Goal: Information Seeking & Learning: Learn about a topic

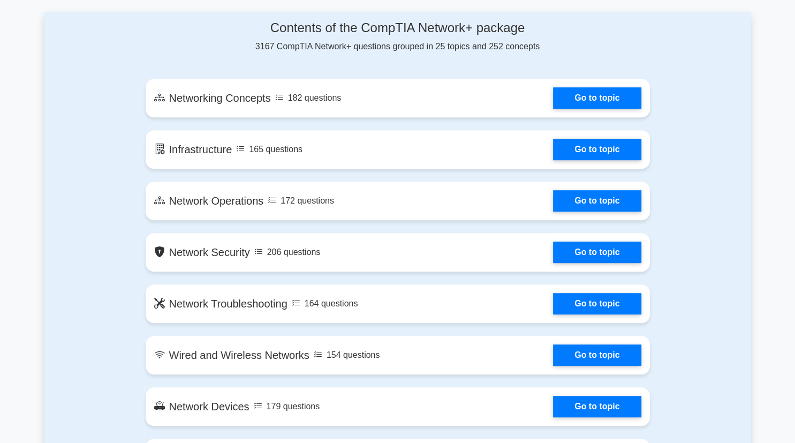
scroll to position [570, 0]
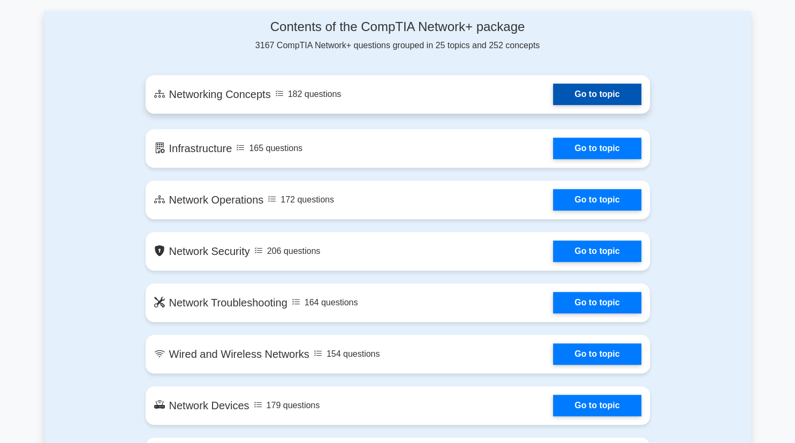
click at [582, 98] on link "Go to topic" at bounding box center [597, 94] width 88 height 21
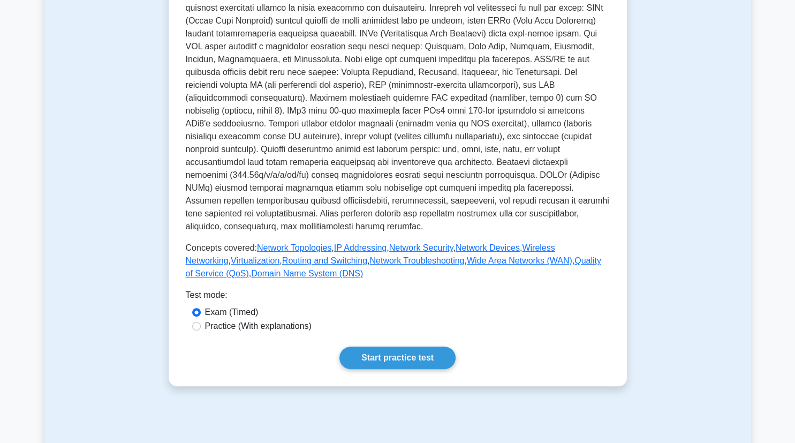
scroll to position [253, 0]
click at [419, 346] on link "Start practice test" at bounding box center [398, 357] width 116 height 22
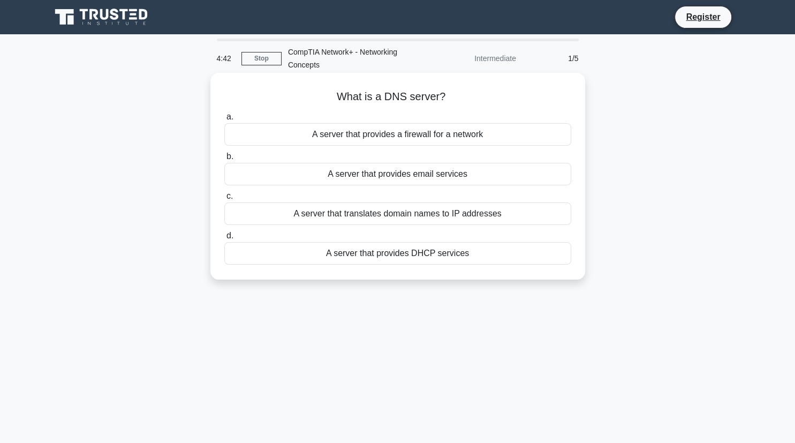
click at [423, 258] on div "A server that provides DHCP services" at bounding box center [397, 253] width 347 height 22
click at [224, 239] on input "d. A server that provides DHCP services" at bounding box center [224, 235] width 0 height 7
click at [420, 219] on div "A security protocol for wireless networks" at bounding box center [397, 213] width 347 height 22
click at [224, 200] on input "c. A security protocol for wireless networks" at bounding box center [224, 196] width 0 height 7
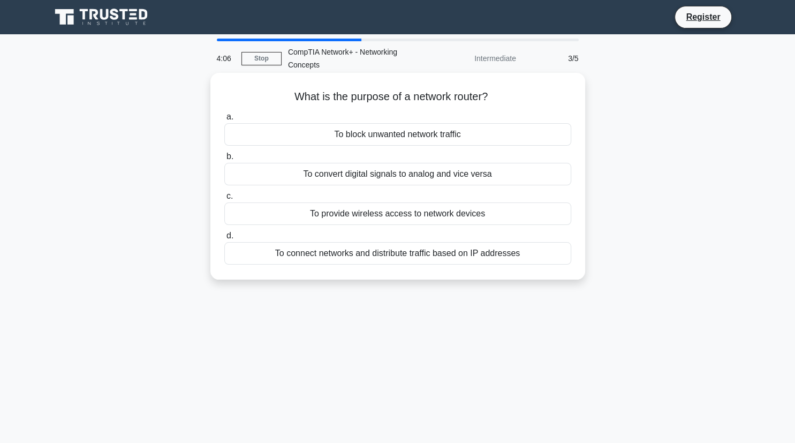
click at [445, 255] on div "To connect networks and distribute traffic based on IP addresses" at bounding box center [397, 253] width 347 height 22
click at [224, 239] on input "d. To connect networks and distribute traffic based on IP addresses" at bounding box center [224, 235] width 0 height 7
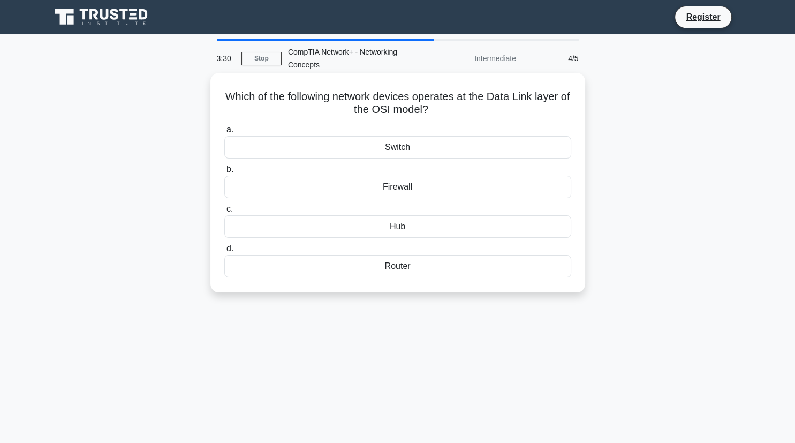
click at [406, 190] on div "Firewall" at bounding box center [397, 187] width 347 height 22
click at [224, 173] on input "b. Firewall" at bounding box center [224, 169] width 0 height 7
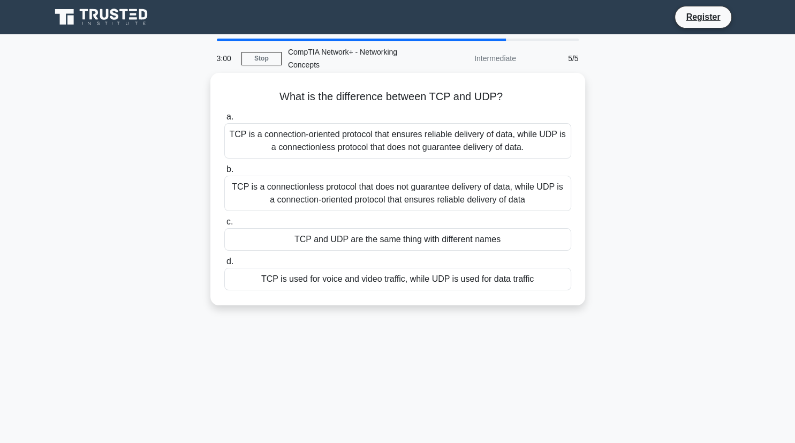
click at [459, 190] on div "TCP is a connectionless protocol that does not guarantee delivery of data, whil…" at bounding box center [397, 193] width 347 height 35
click at [224, 173] on input "b. TCP is a connectionless protocol that does not guarantee delivery of data, w…" at bounding box center [224, 169] width 0 height 7
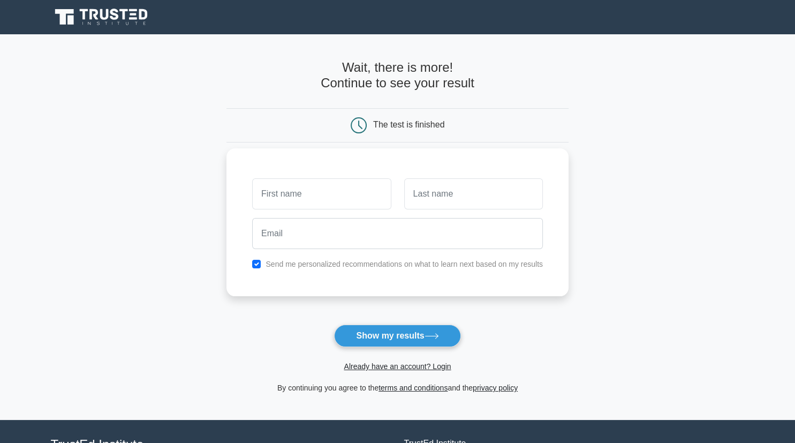
type input "J"
type input "Neelesh"
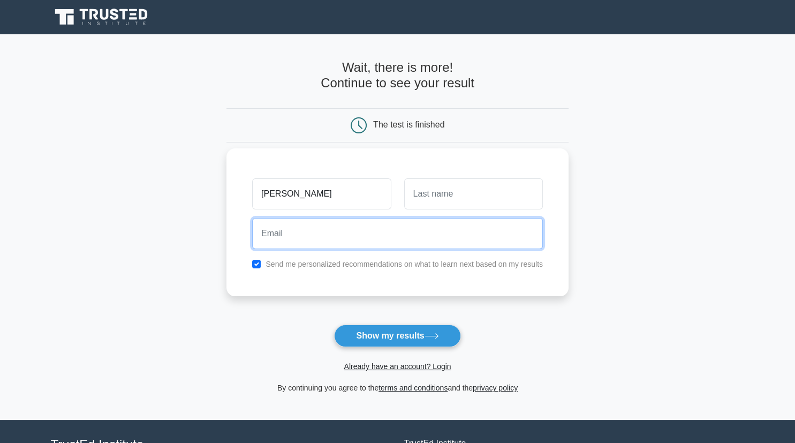
type input "m"
click at [334, 325] on button "Show my results" at bounding box center [397, 336] width 126 height 22
click at [346, 240] on input "rapi" at bounding box center [397, 233] width 291 height 31
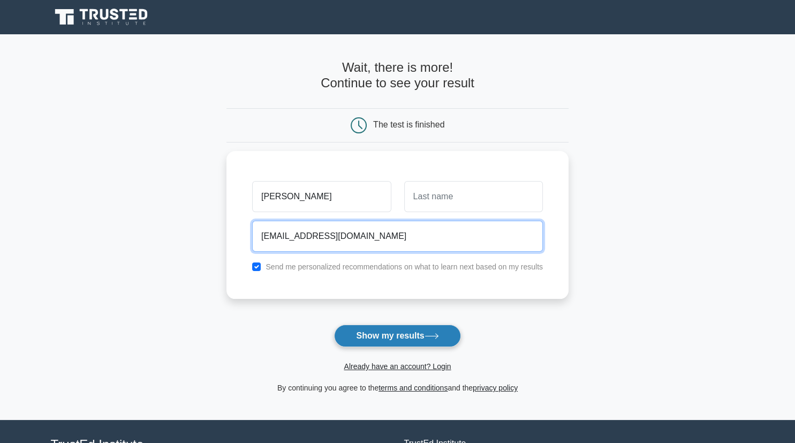
type input "rapidmail20@gmail.com"
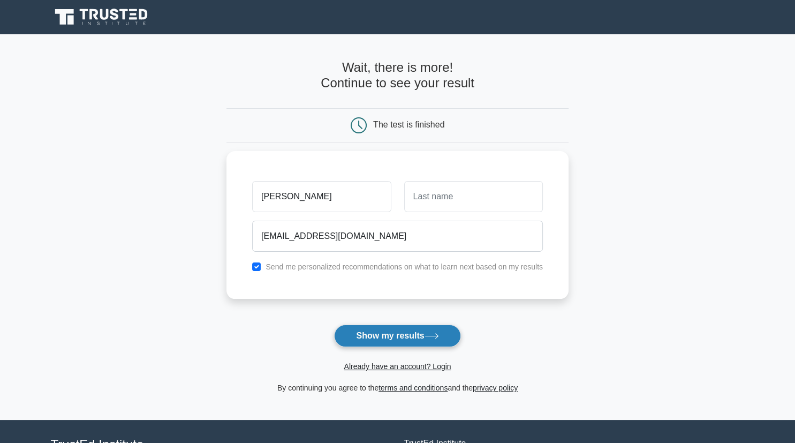
click at [389, 333] on button "Show my results" at bounding box center [397, 336] width 126 height 22
type input "M"
click at [420, 336] on button "Show my results" at bounding box center [397, 336] width 126 height 22
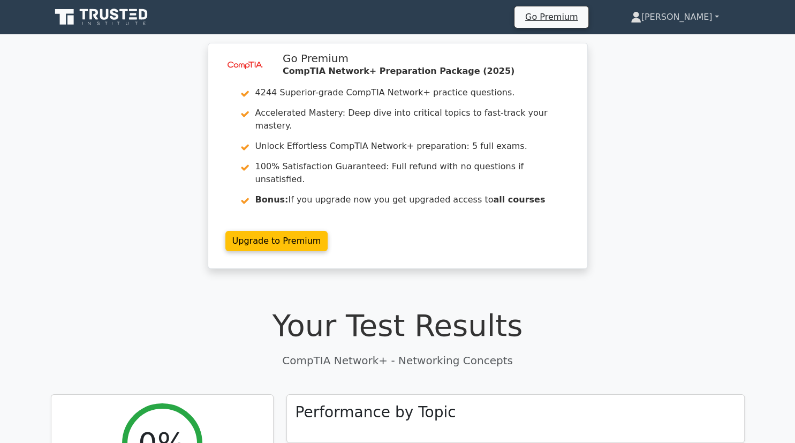
click at [714, 18] on link "[PERSON_NAME]" at bounding box center [675, 16] width 140 height 21
click at [664, 59] on link "Settings" at bounding box center [648, 59] width 85 height 17
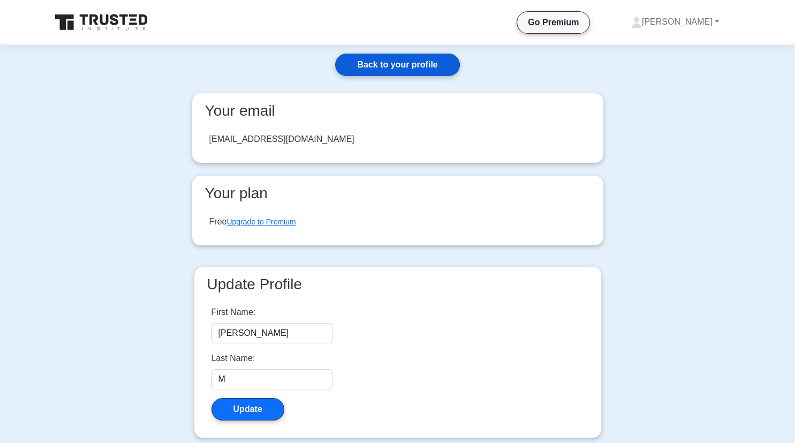
click at [391, 63] on link "Back to your profile" at bounding box center [397, 65] width 124 height 22
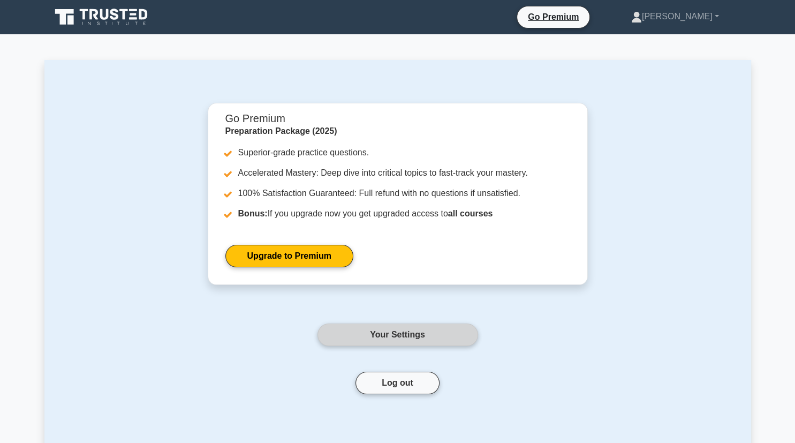
click at [427, 340] on link "Your Settings" at bounding box center [398, 334] width 161 height 22
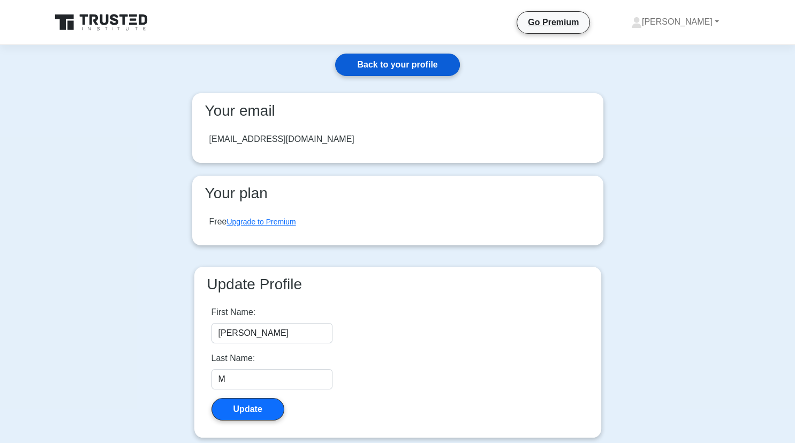
click at [375, 68] on link "Back to your profile" at bounding box center [397, 65] width 124 height 22
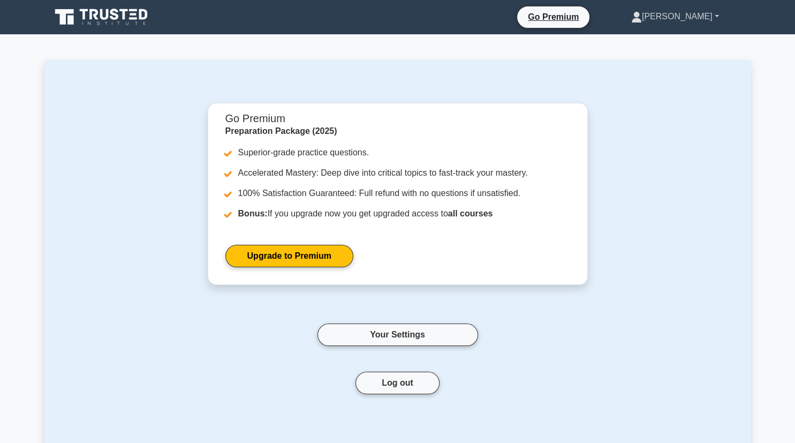
click at [689, 17] on link "[PERSON_NAME]" at bounding box center [675, 16] width 139 height 21
click at [95, 22] on icon at bounding box center [102, 17] width 103 height 20
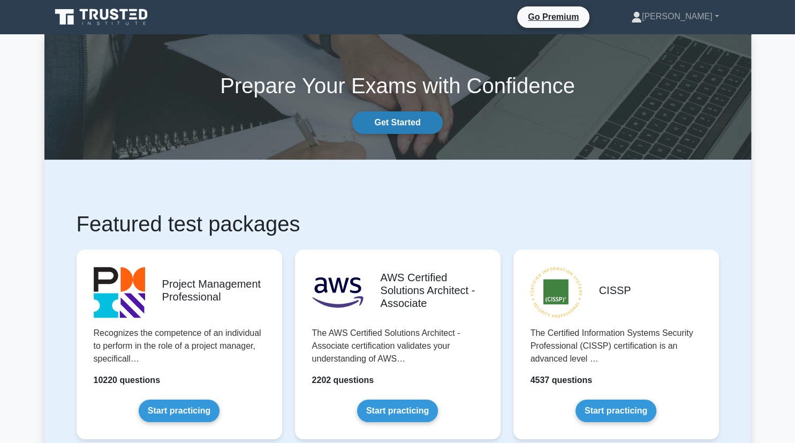
click at [387, 125] on link "Get Started" at bounding box center [397, 122] width 90 height 22
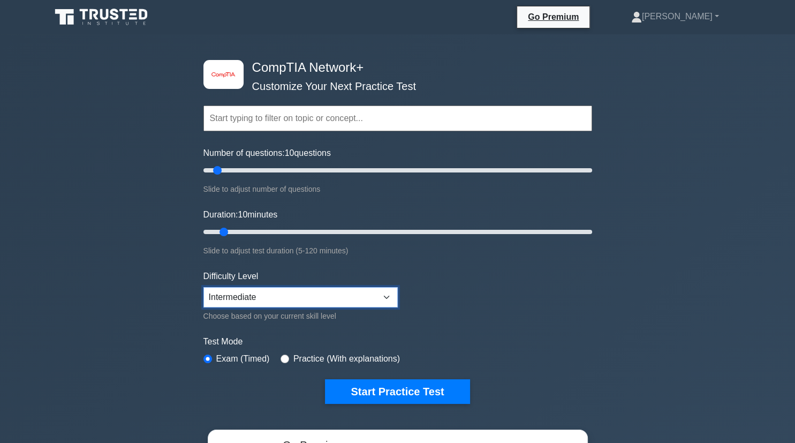
click at [204, 287] on select "Beginner Intermediate Expert" at bounding box center [301, 297] width 194 height 20
click at [495, 313] on form "Topics Networking Concepts Infrastructure Network Operations Network Security N…" at bounding box center [398, 238] width 389 height 331
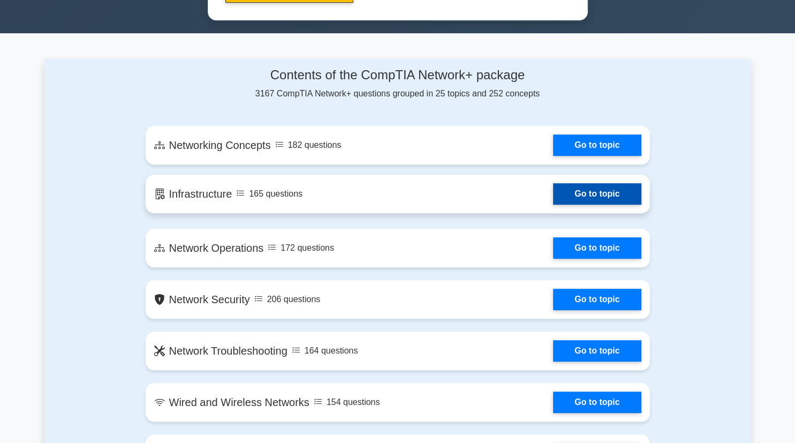
scroll to position [612, 0]
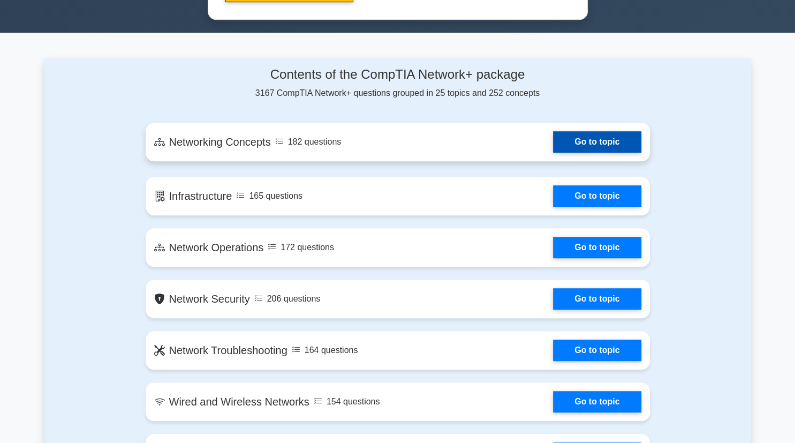
click at [593, 145] on link "Go to topic" at bounding box center [597, 141] width 88 height 21
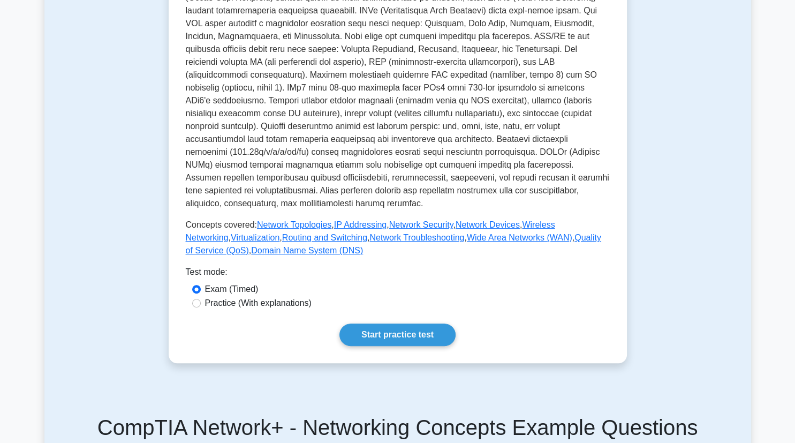
scroll to position [279, 0]
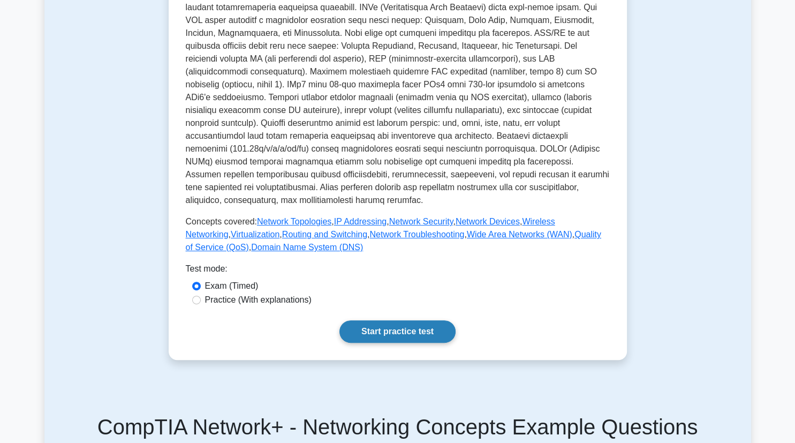
click at [421, 320] on link "Start practice test" at bounding box center [398, 331] width 116 height 22
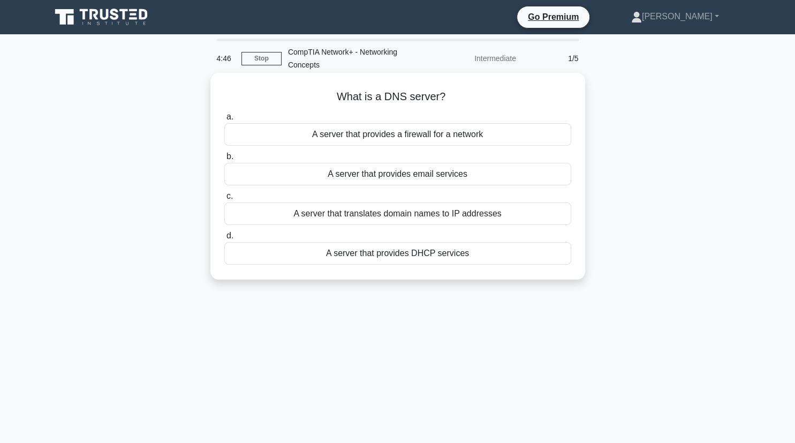
click at [382, 211] on div "A server that translates domain names to IP addresses" at bounding box center [397, 213] width 347 height 22
click at [224, 200] on input "c. A server that translates domain names to IP addresses" at bounding box center [224, 196] width 0 height 7
click at [438, 215] on div "A security protocol for wireless networks" at bounding box center [397, 213] width 347 height 22
click at [224, 200] on input "c. A security protocol for wireless networks" at bounding box center [224, 196] width 0 height 7
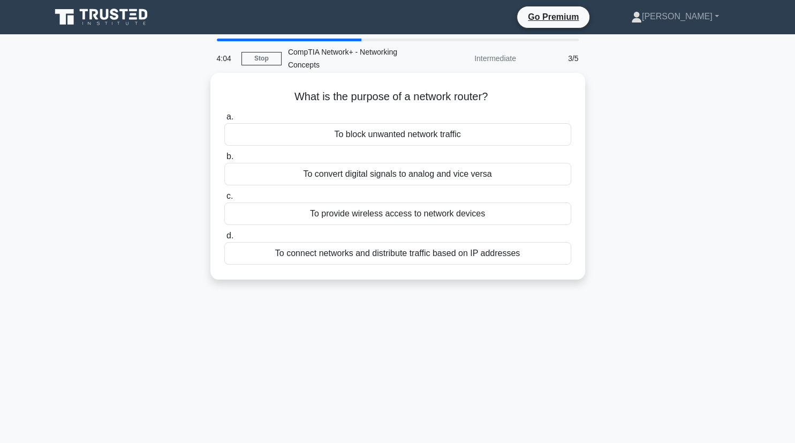
click at [436, 213] on div "To provide wireless access to network devices" at bounding box center [397, 213] width 347 height 22
click at [224, 200] on input "c. To provide wireless access to network devices" at bounding box center [224, 196] width 0 height 7
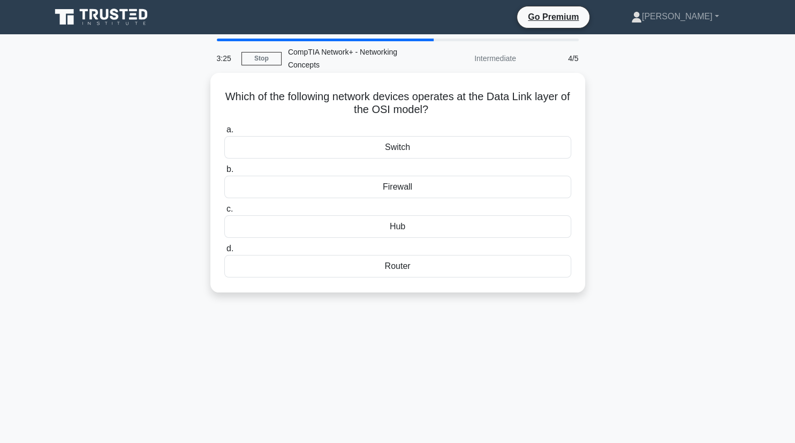
click at [412, 260] on div "Router" at bounding box center [397, 266] width 347 height 22
click at [224, 252] on input "d. Router" at bounding box center [224, 248] width 0 height 7
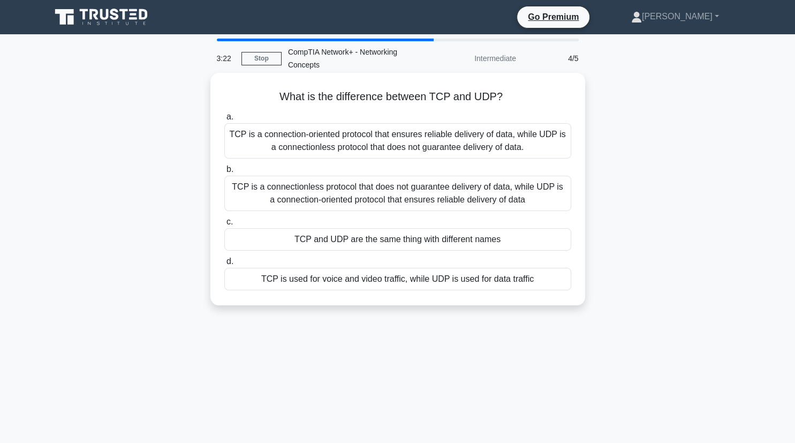
click at [402, 190] on div "TCP is a connectionless protocol that does not guarantee delivery of data, whil…" at bounding box center [397, 193] width 347 height 35
click at [224, 173] on input "b. TCP is a connectionless protocol that does not guarantee delivery of data, w…" at bounding box center [224, 169] width 0 height 7
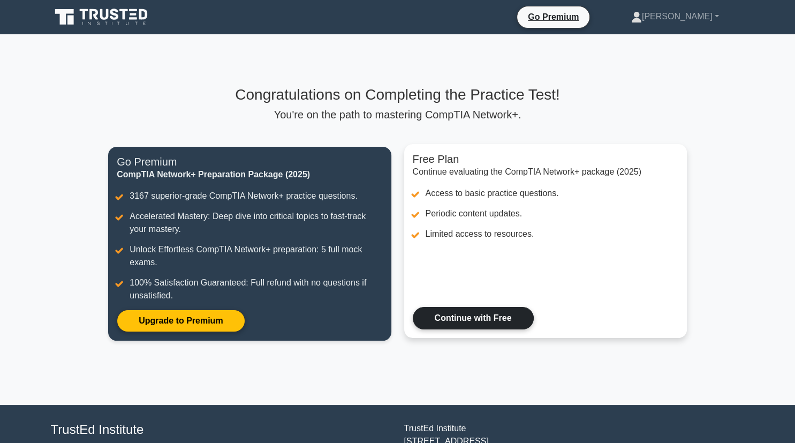
click at [466, 329] on link "Continue with Free" at bounding box center [473, 318] width 121 height 22
click at [466, 317] on link "Continue with Free" at bounding box center [473, 318] width 121 height 22
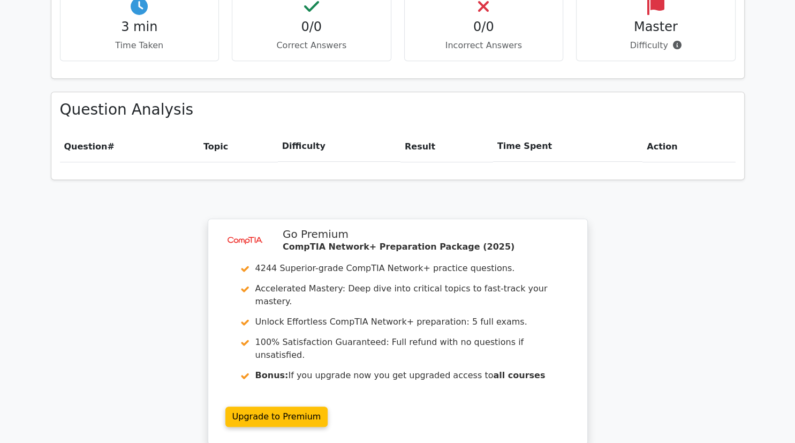
scroll to position [786, 0]
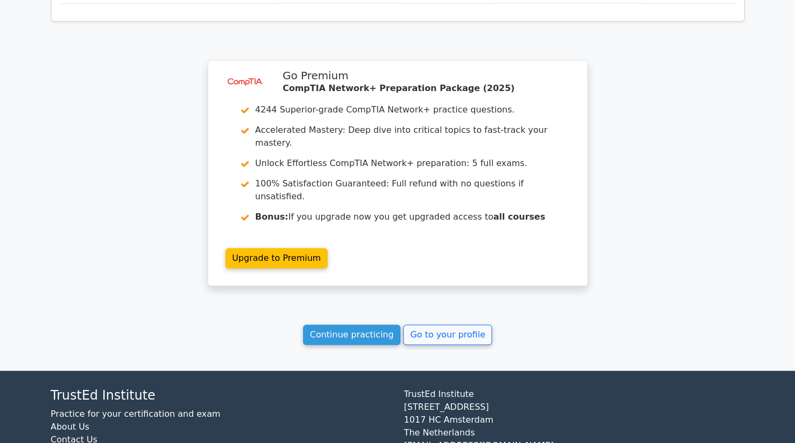
scroll to position [786, 0]
